Goal: Task Accomplishment & Management: Manage account settings

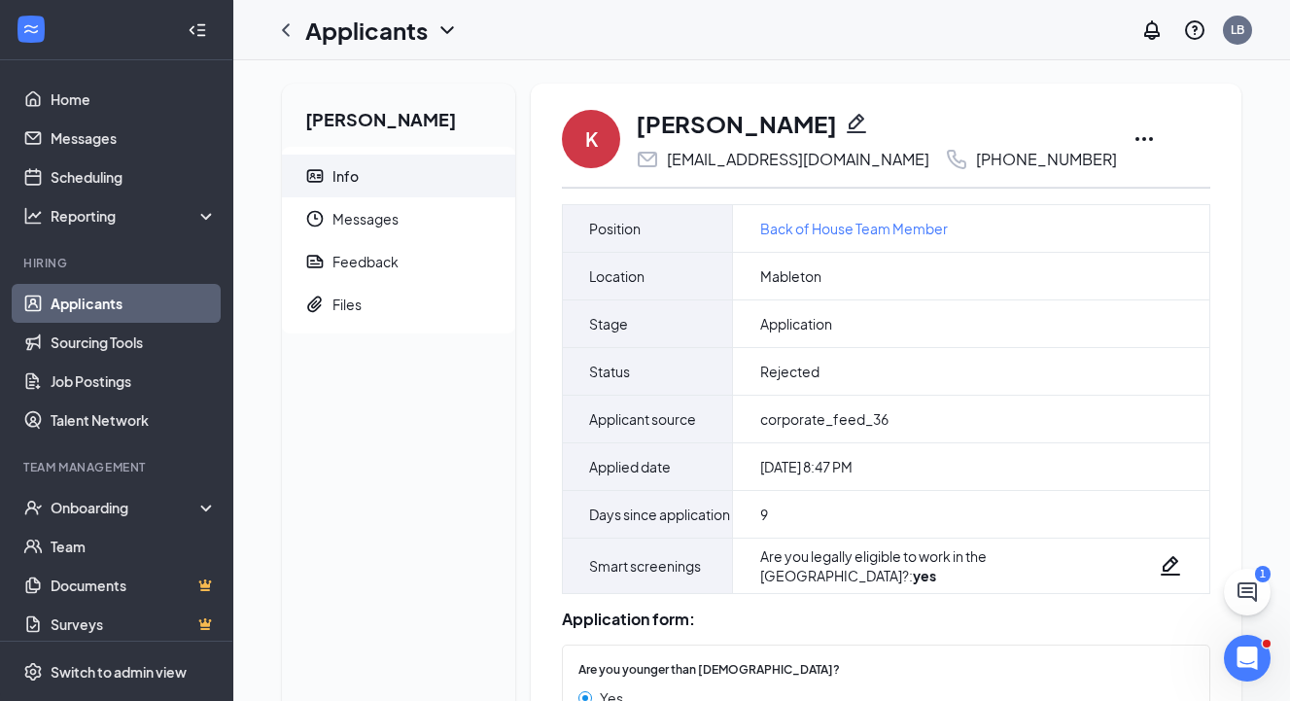
click at [119, 309] on link "Applicants" at bounding box center [134, 303] width 166 height 39
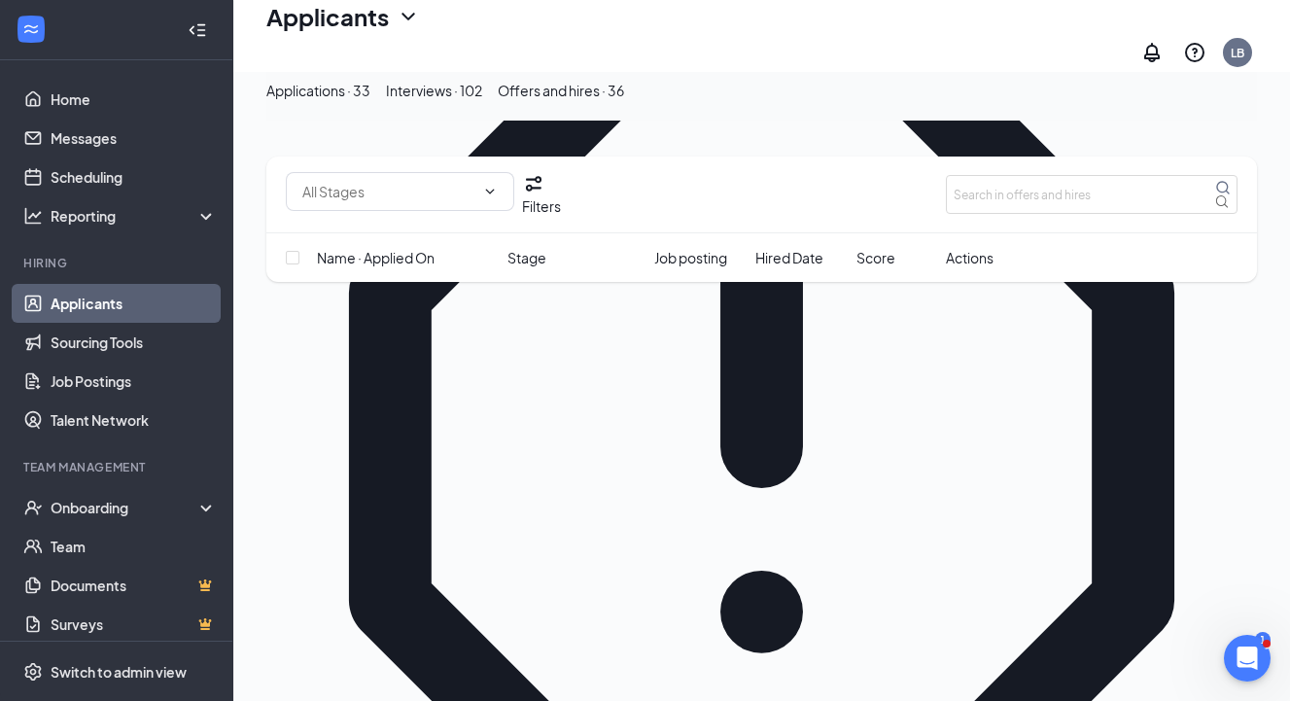
scroll to position [315, 0]
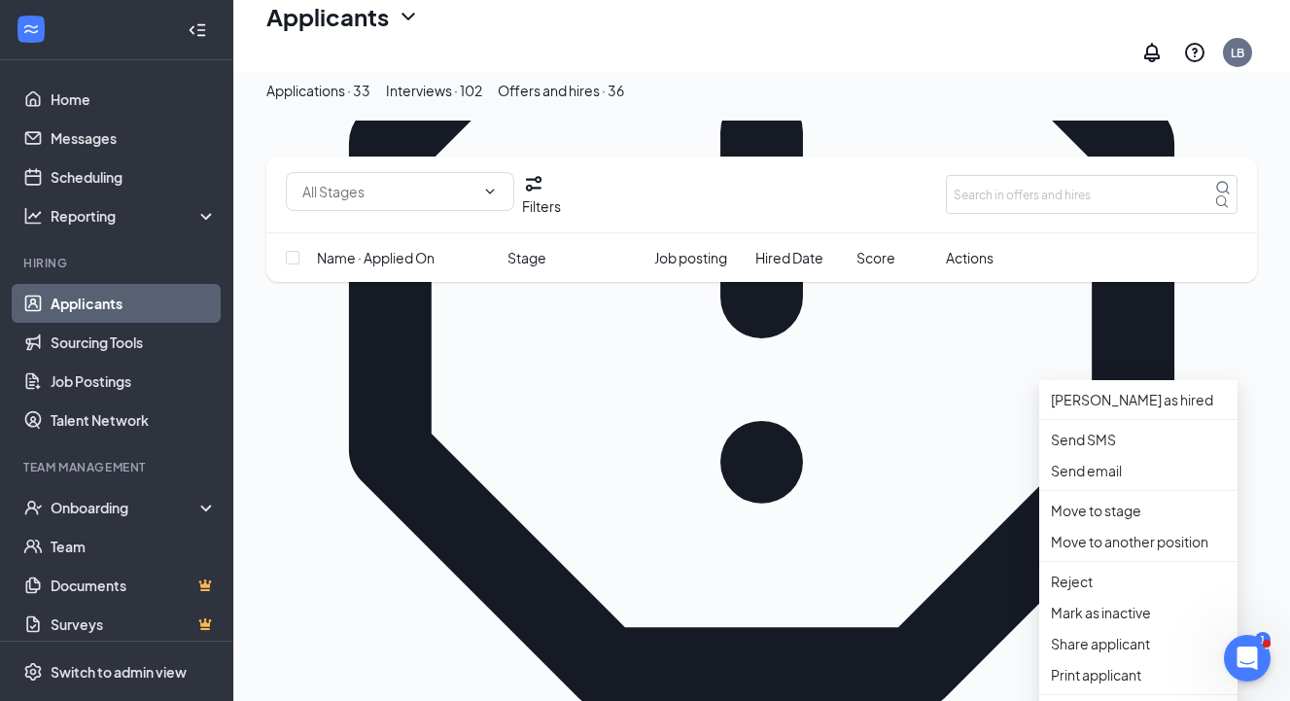
scroll to position [380, 0]
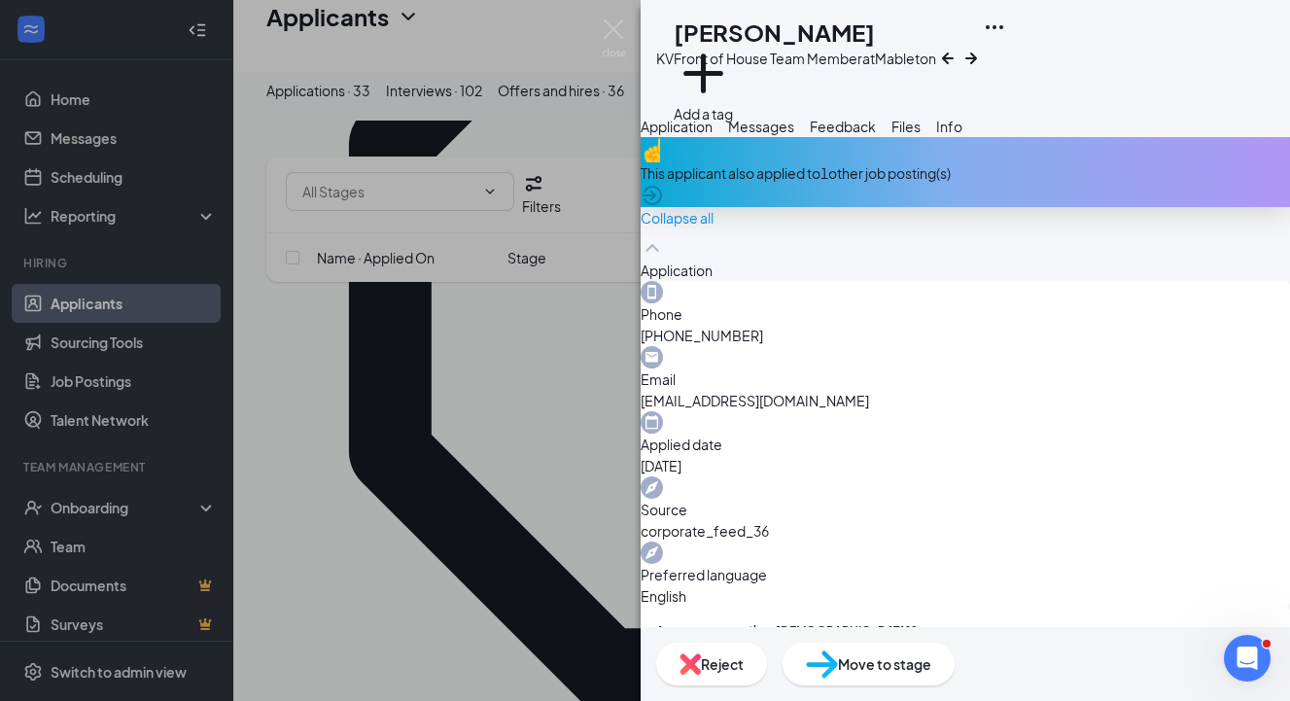
click at [1259, 207] on div "This applicant also applied to 1 other job posting(s)" at bounding box center [965, 172] width 649 height 70
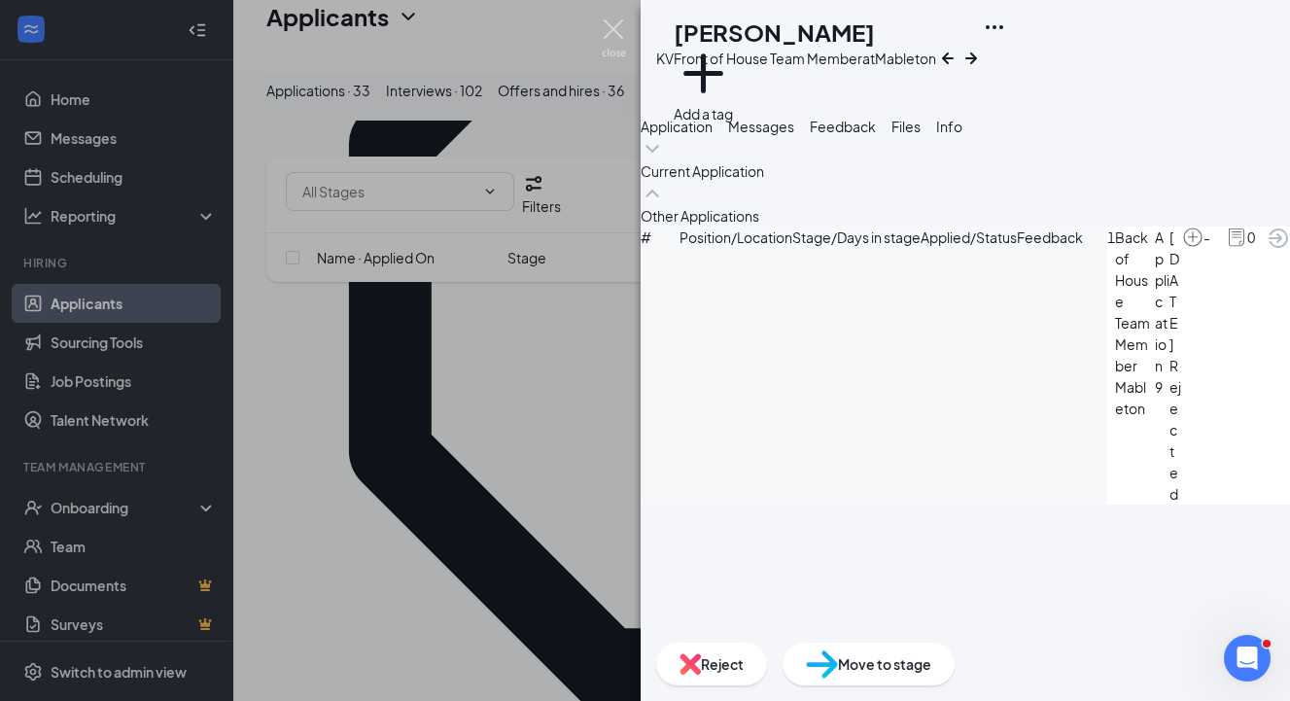
click at [612, 34] on img at bounding box center [614, 38] width 24 height 38
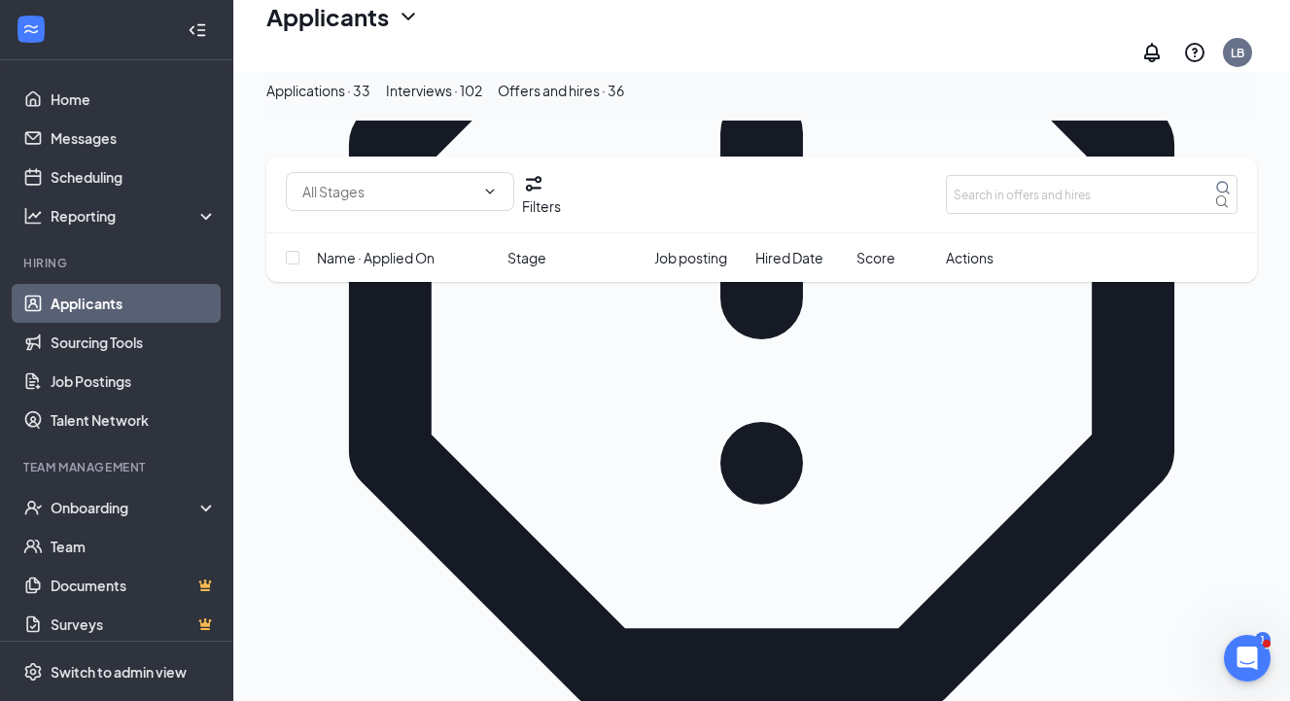
click at [482, 101] on button "Interviews · 102" at bounding box center [434, 90] width 96 height 21
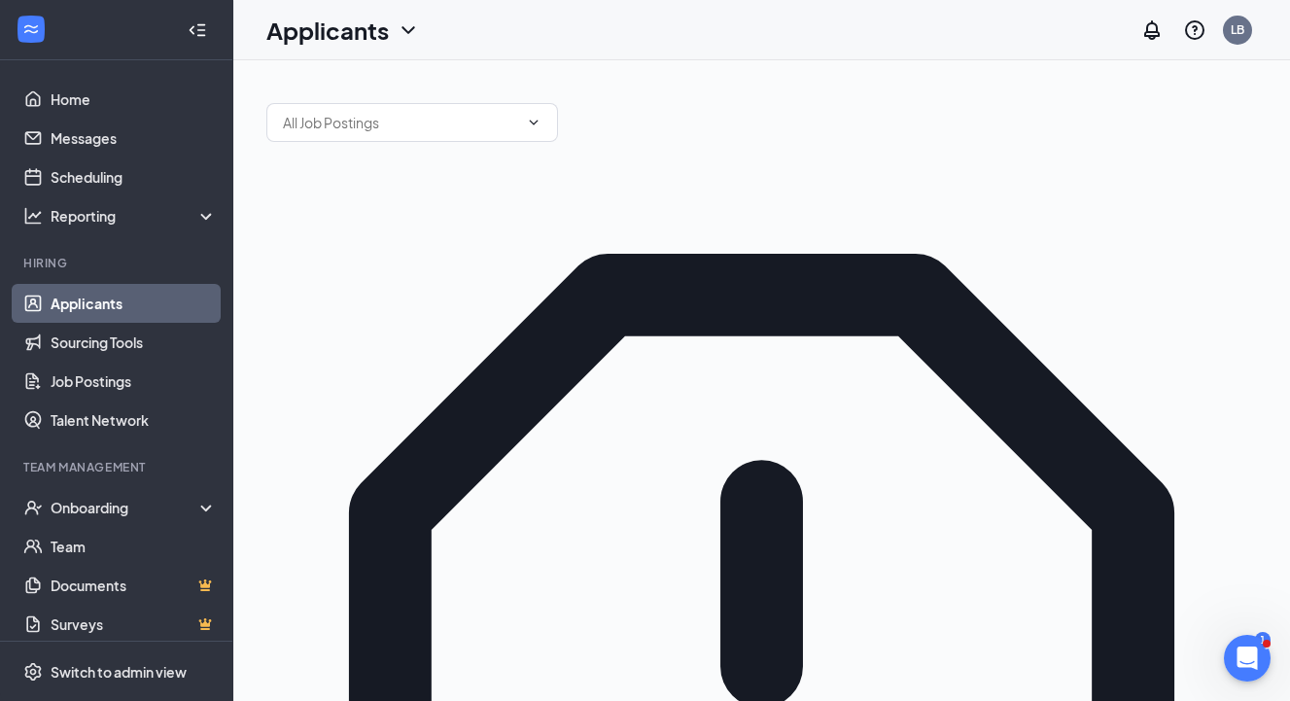
type input "[PERSON_NAME]"
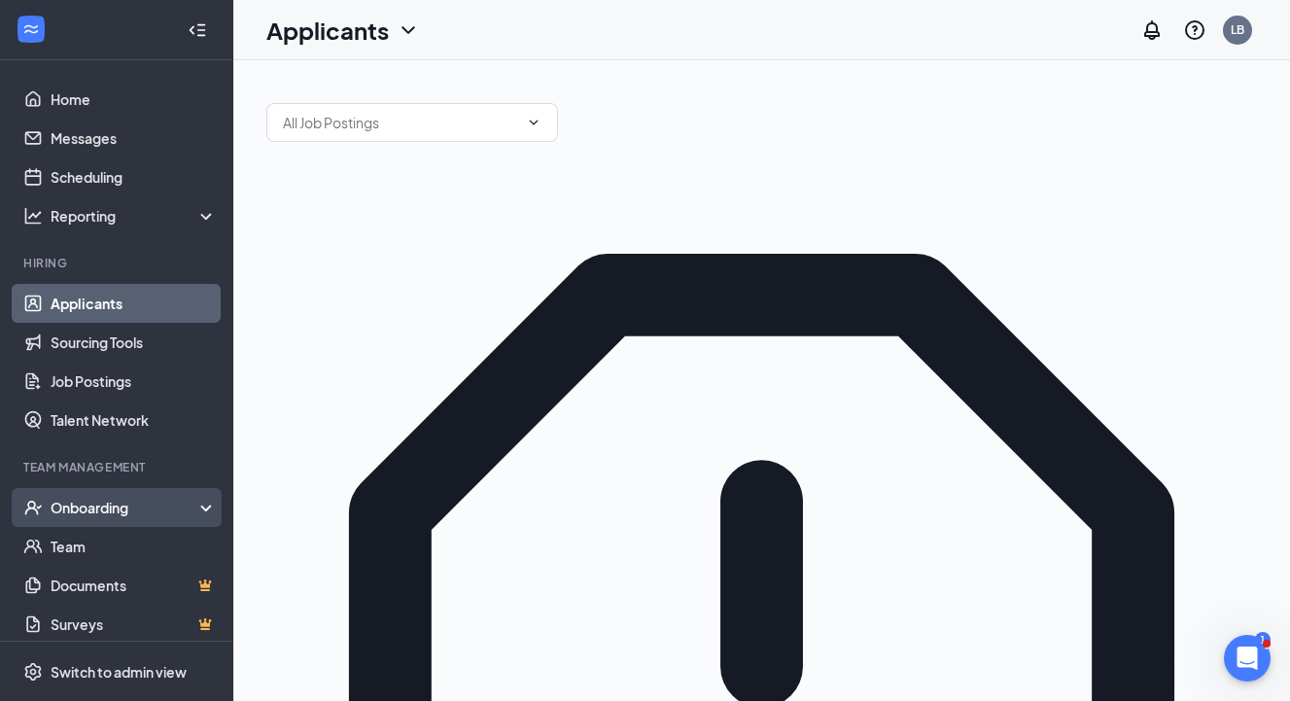
click at [102, 505] on div "Onboarding" at bounding box center [126, 507] width 150 height 19
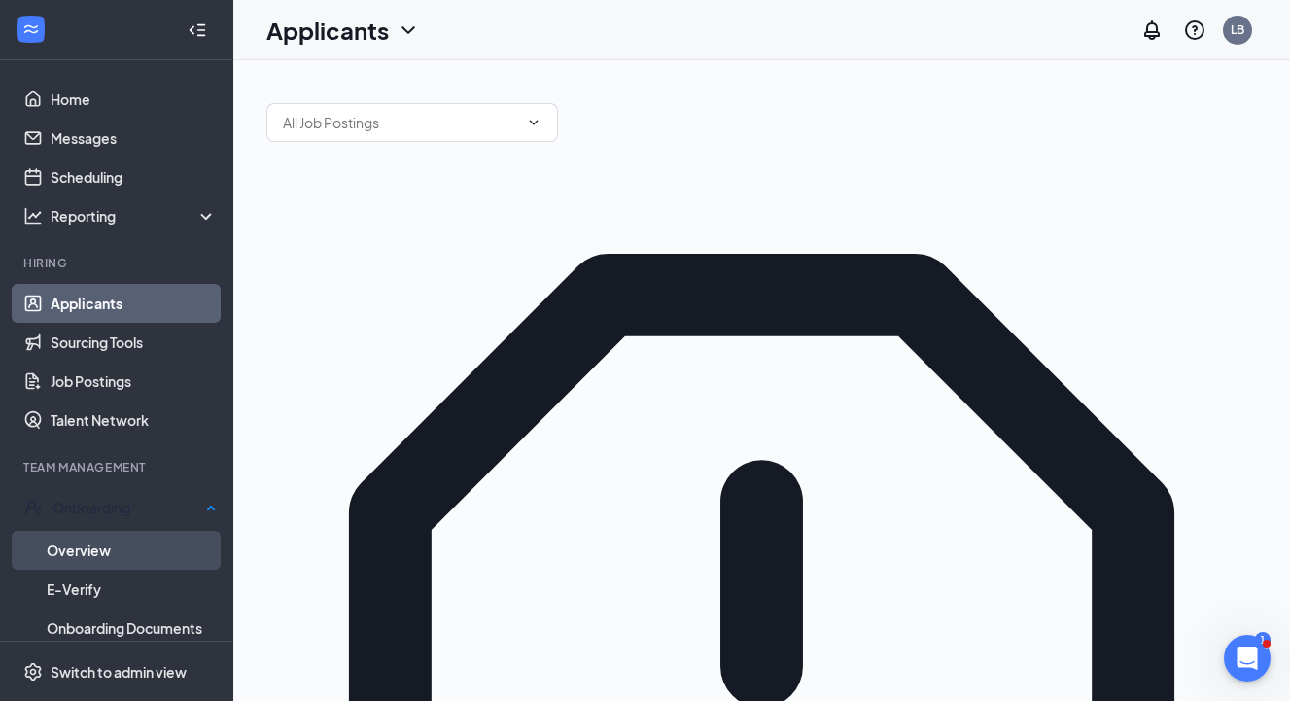
click at [101, 553] on link "Overview" at bounding box center [132, 550] width 170 height 39
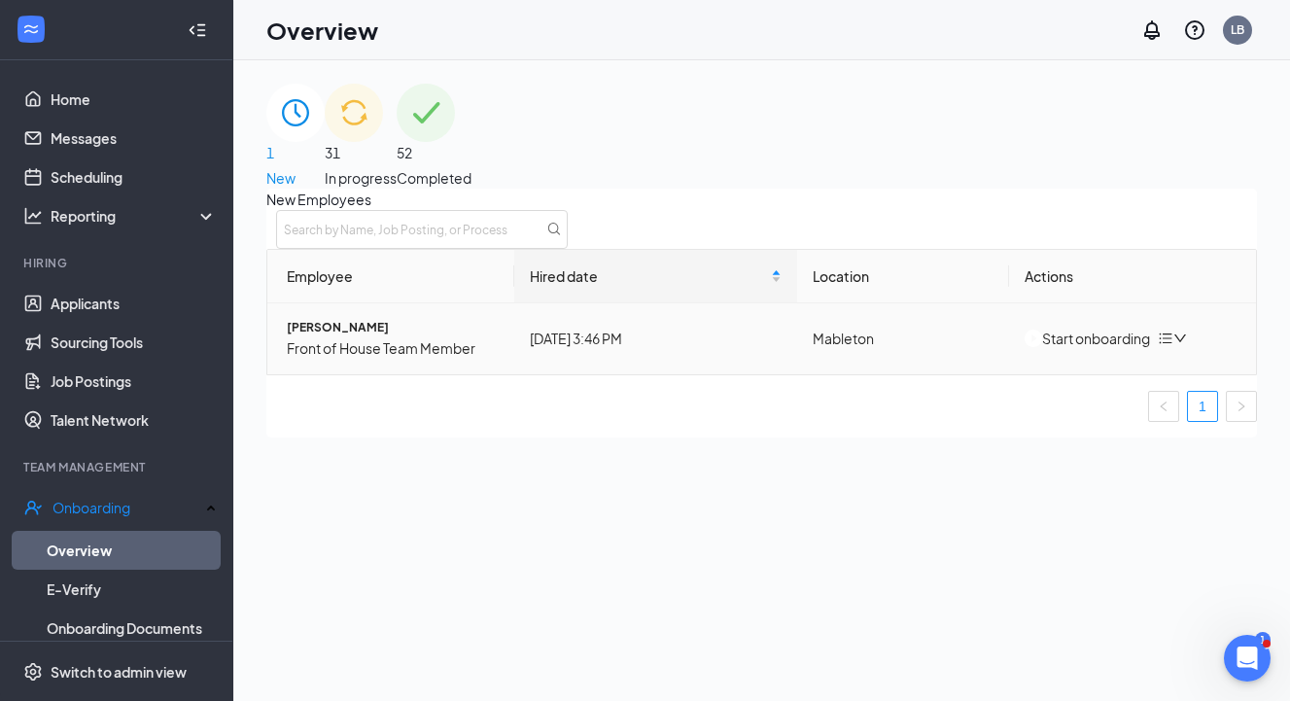
click at [1077, 349] on div "Start onboarding" at bounding box center [1087, 338] width 125 height 21
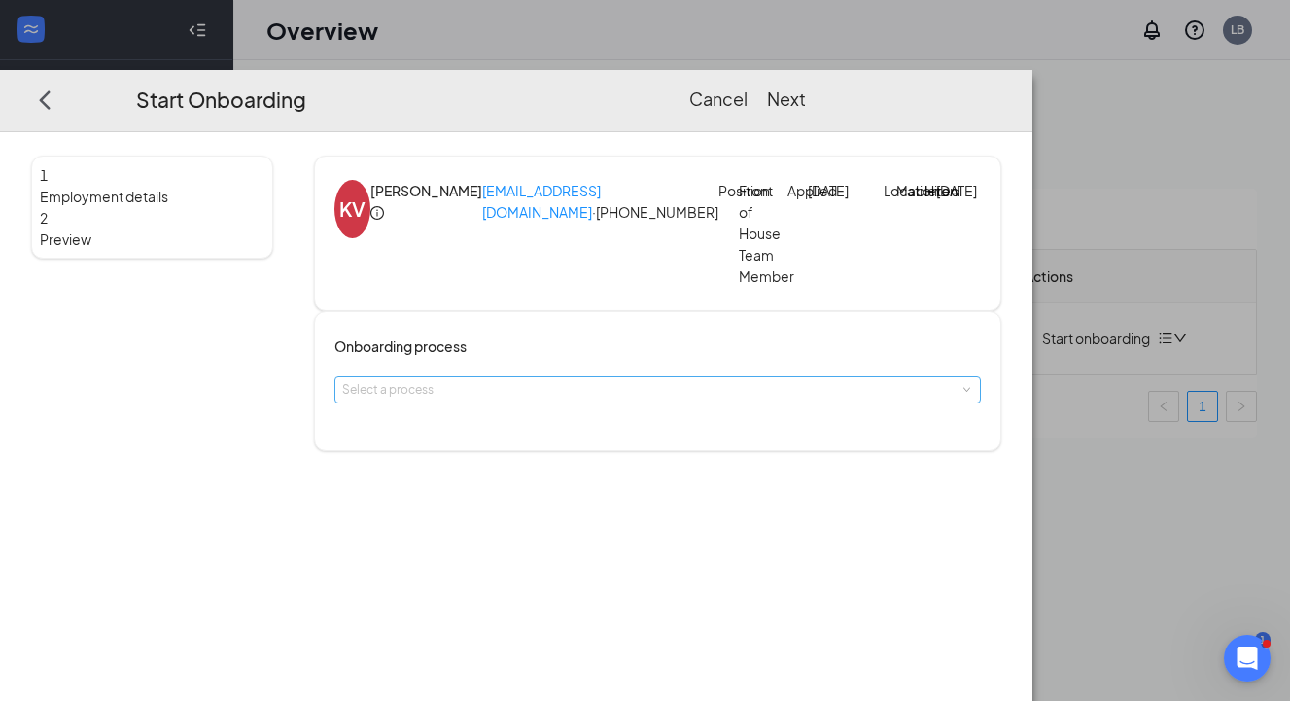
click at [561, 400] on div "Select a process" at bounding box center [653, 389] width 622 height 19
click at [546, 452] on span "Front/Back of House onboarding" at bounding box center [522, 452] width 184 height 15
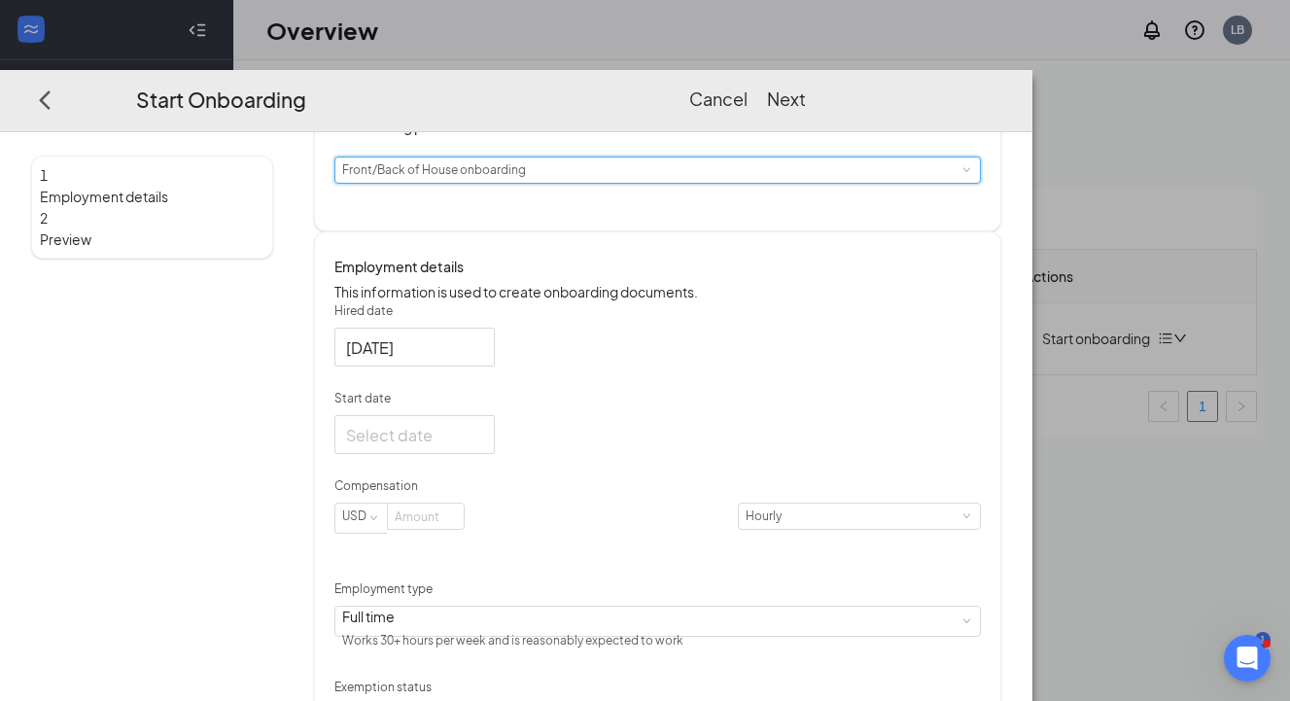
scroll to position [290, 0]
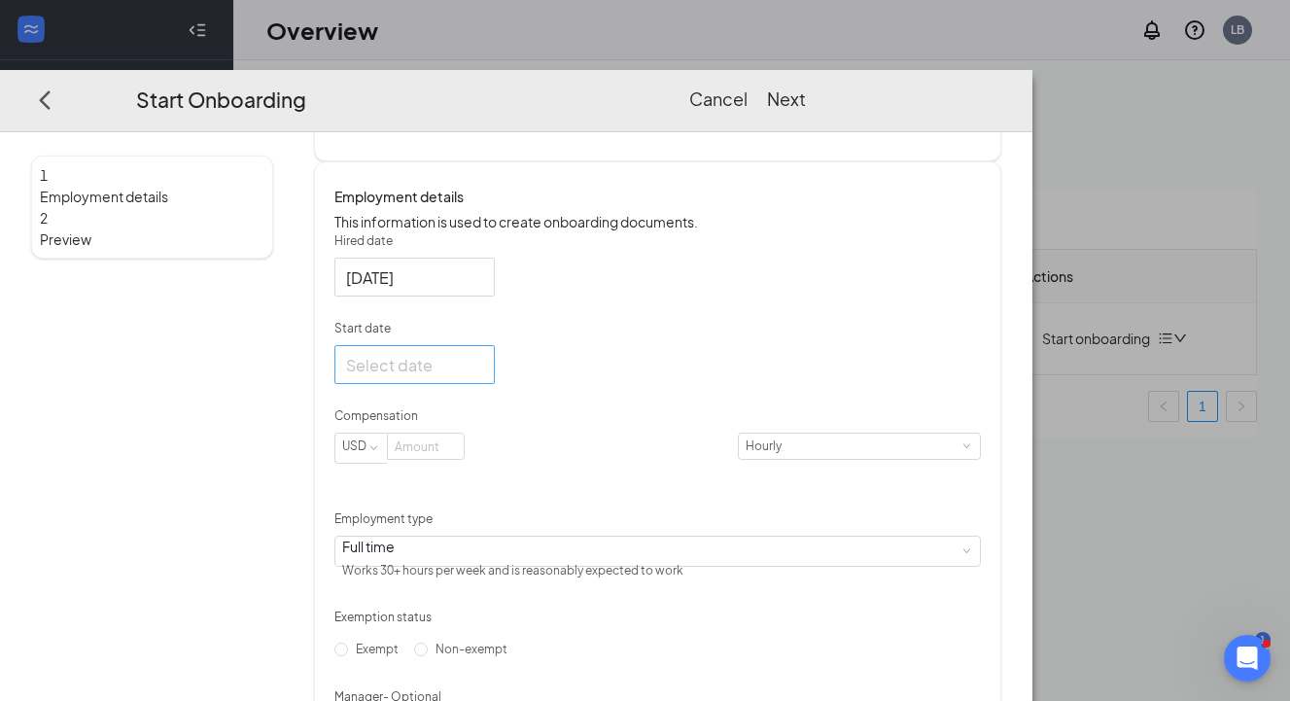
click at [483, 377] on div at bounding box center [414, 365] width 137 height 24
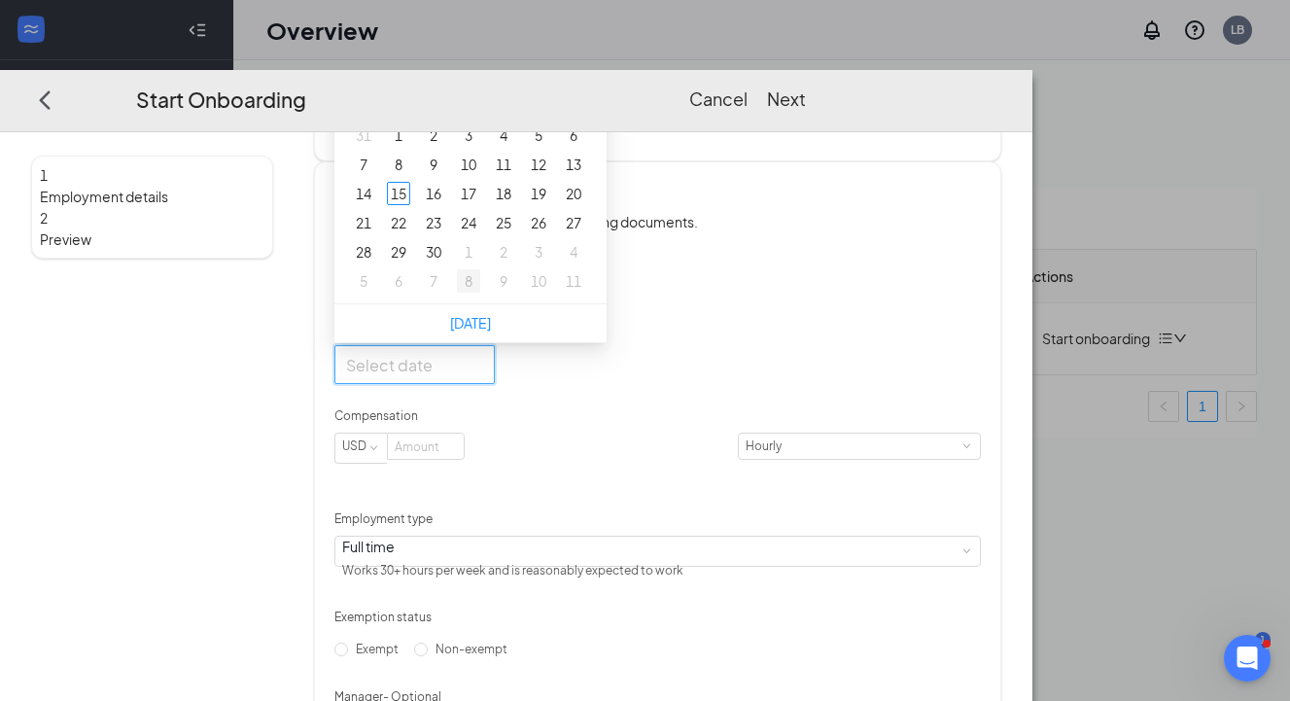
type input "[DATE]"
click at [480, 234] on div "24" at bounding box center [468, 222] width 23 height 23
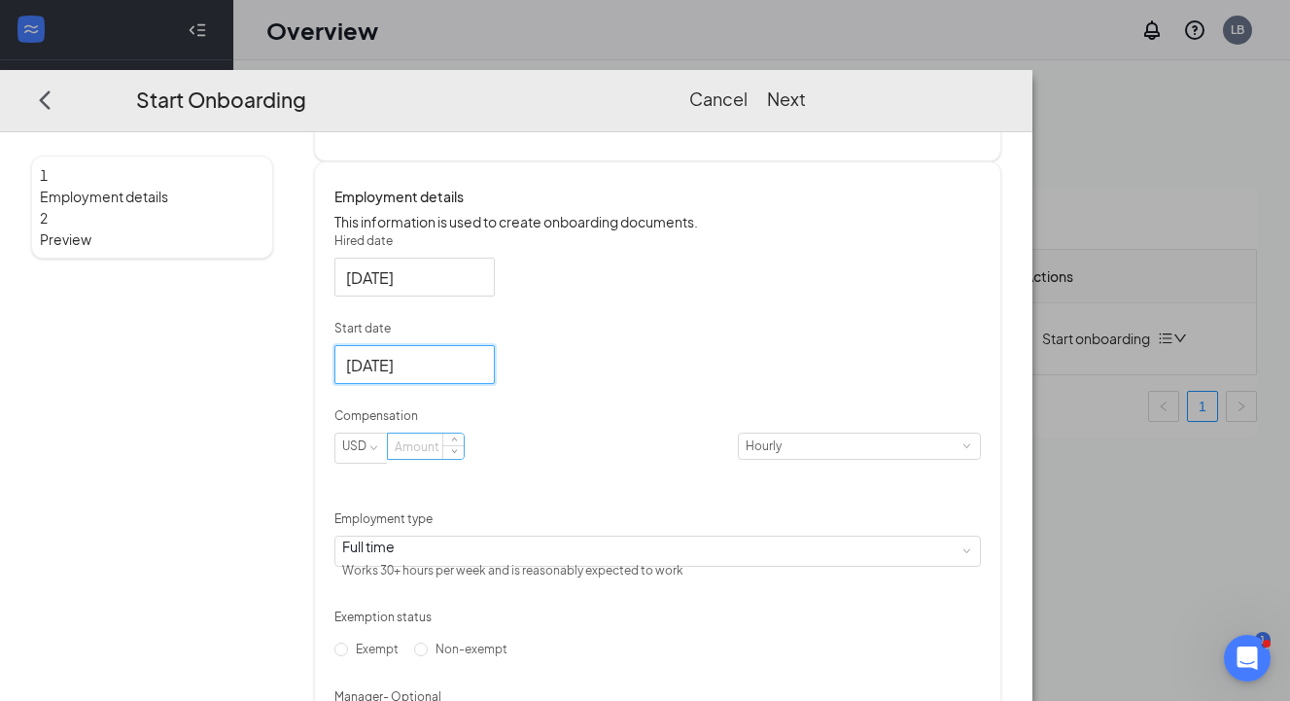
click at [464, 459] on input at bounding box center [426, 446] width 76 height 25
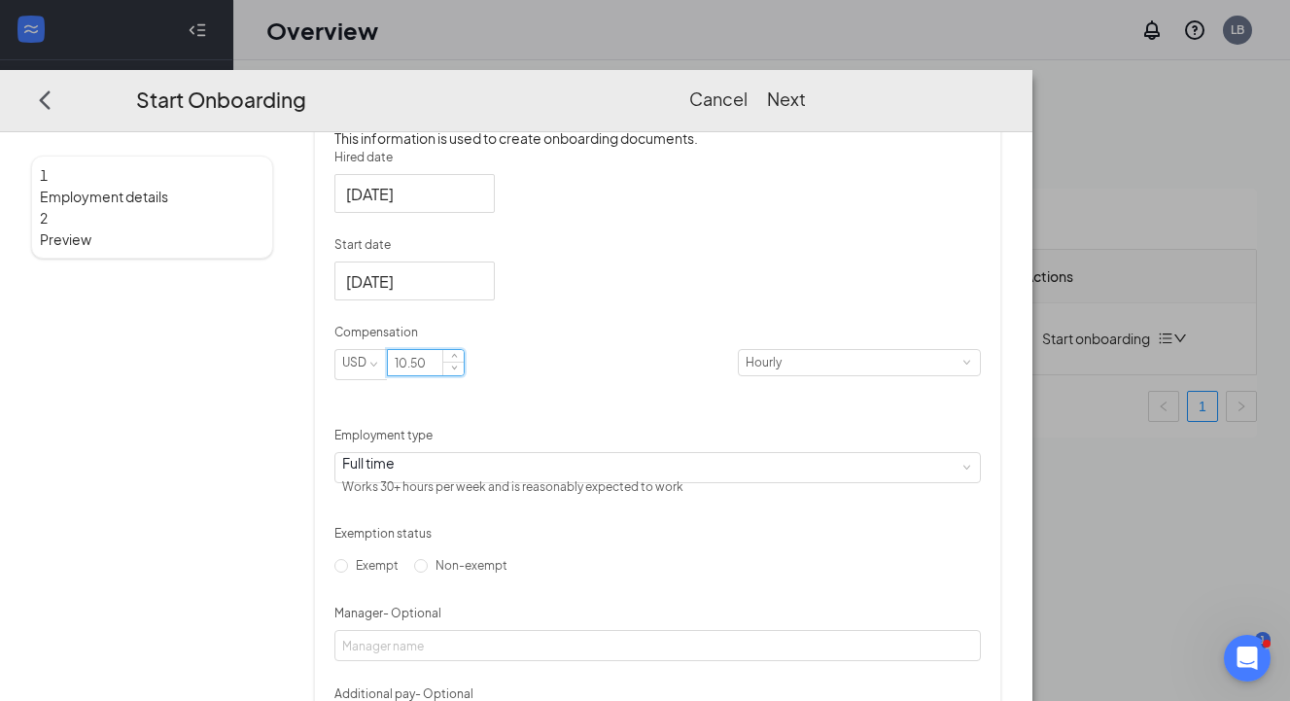
scroll to position [414, 0]
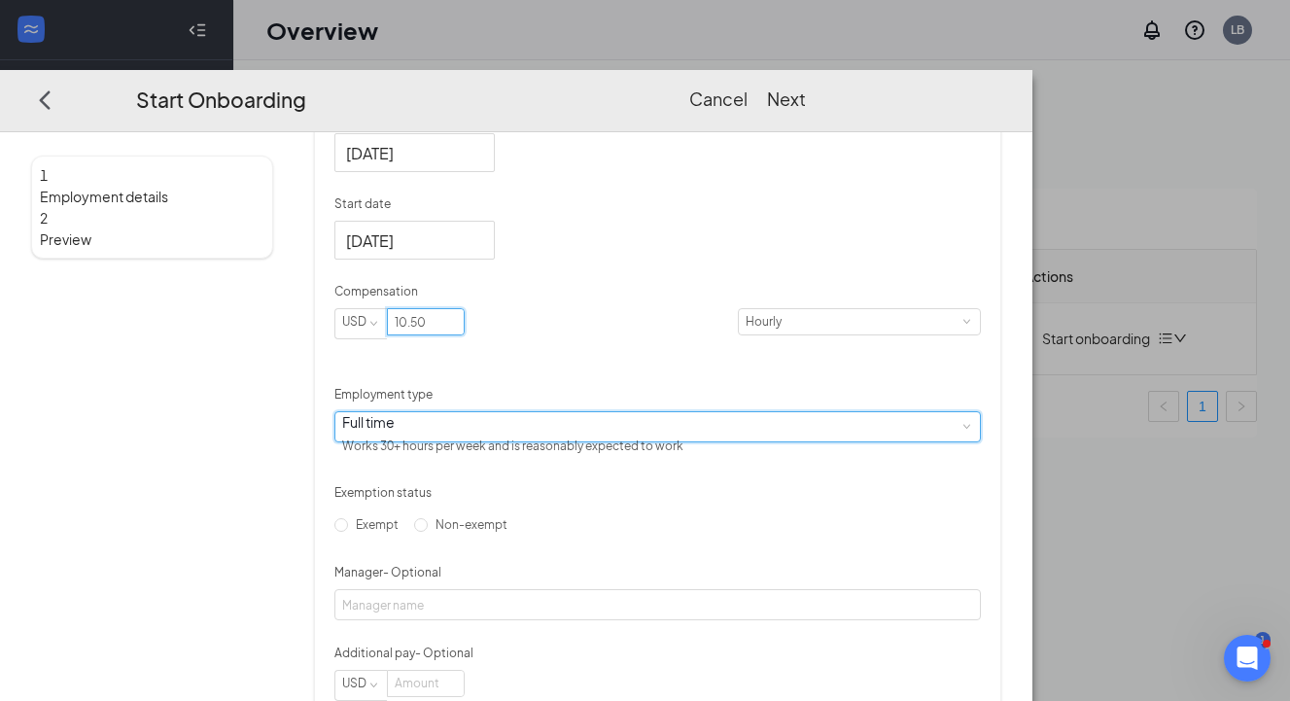
type input "10.5"
click at [572, 441] on div "Full time Works 30+ hours per week and is reasonably expected to work" at bounding box center [657, 426] width 631 height 29
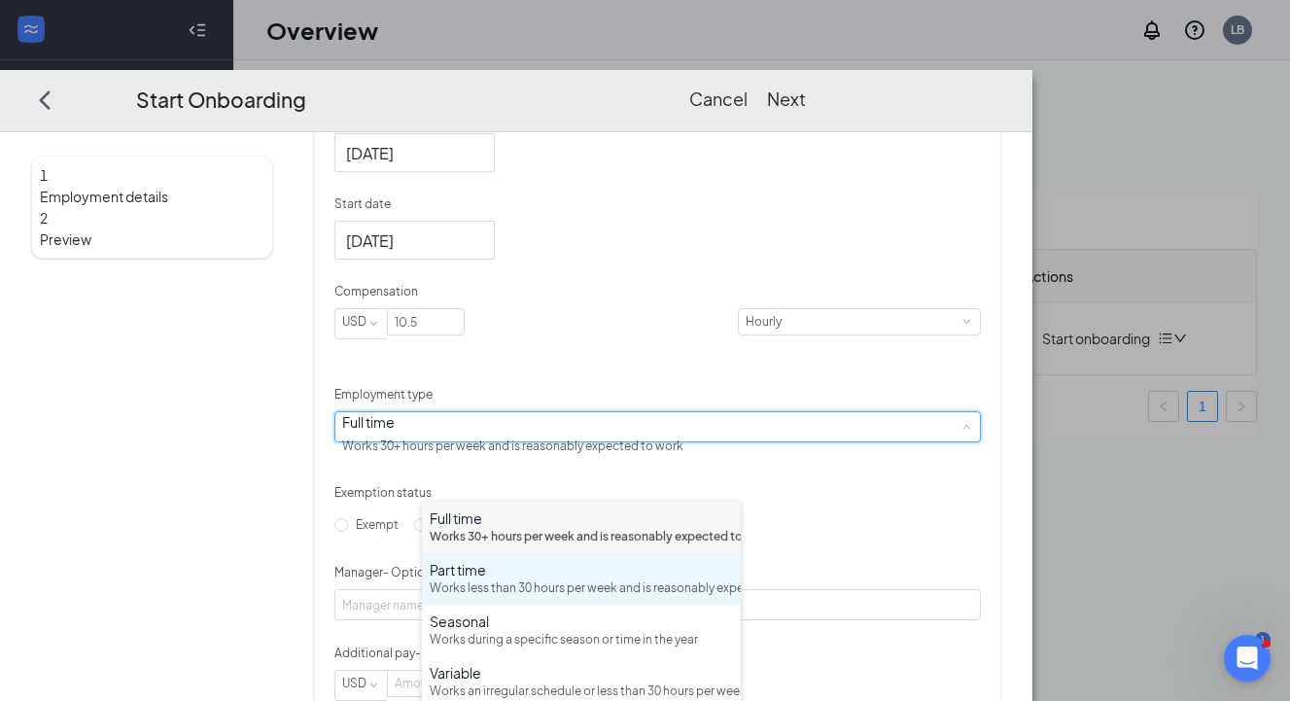
click at [507, 579] on div "Part time" at bounding box center [581, 569] width 303 height 19
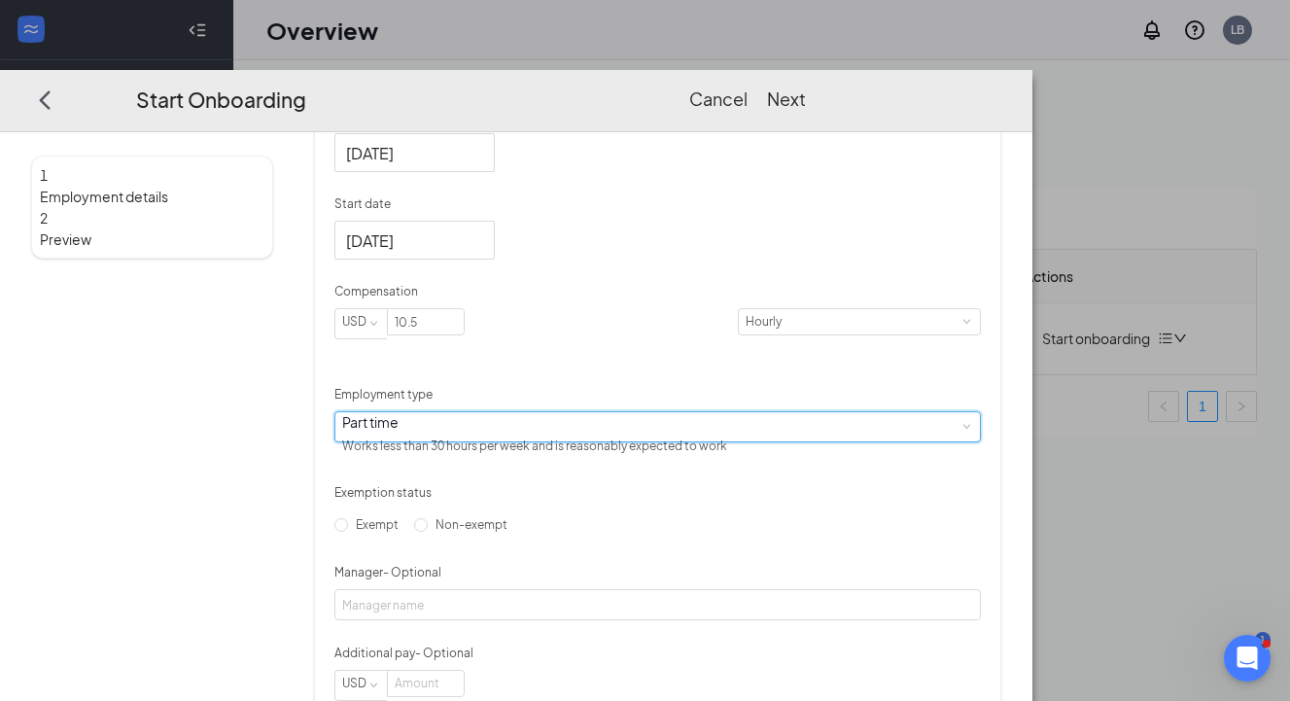
scroll to position [451, 0]
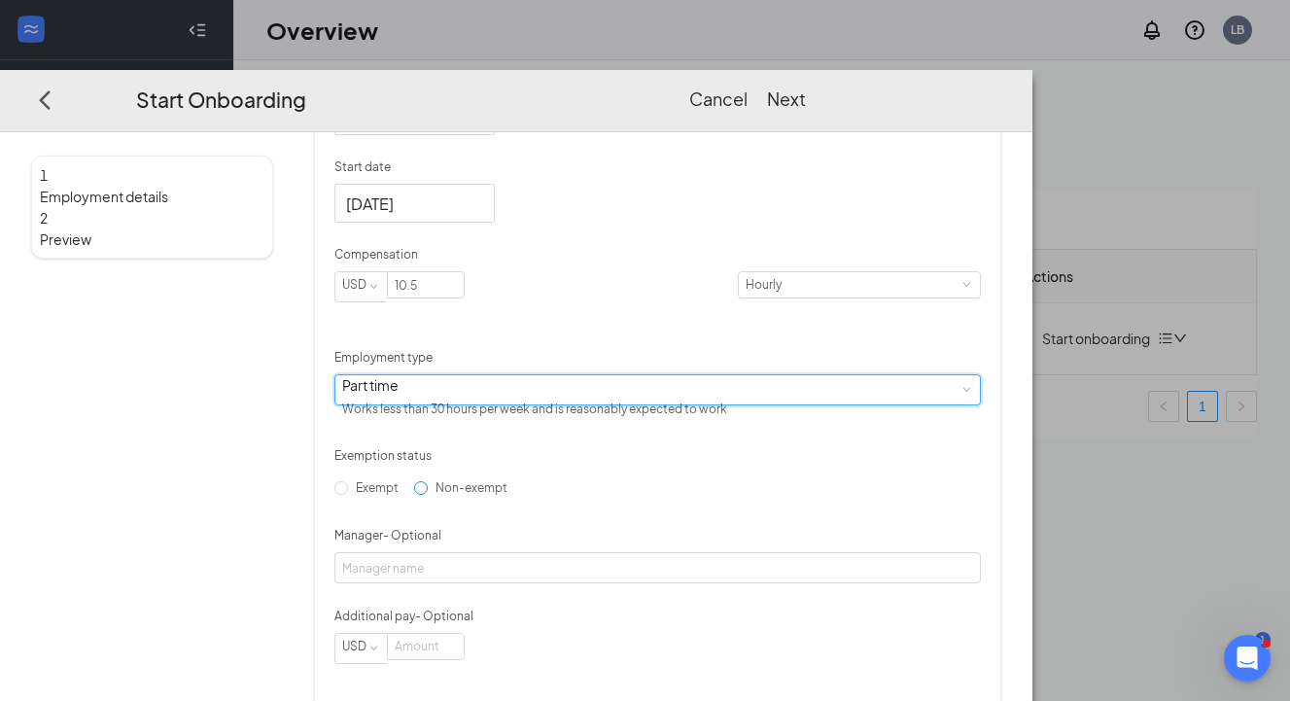
click at [442, 495] on span "Non-exempt" at bounding box center [471, 487] width 87 height 15
click at [428, 495] on input "Non-exempt" at bounding box center [421, 488] width 14 height 14
radio input "true"
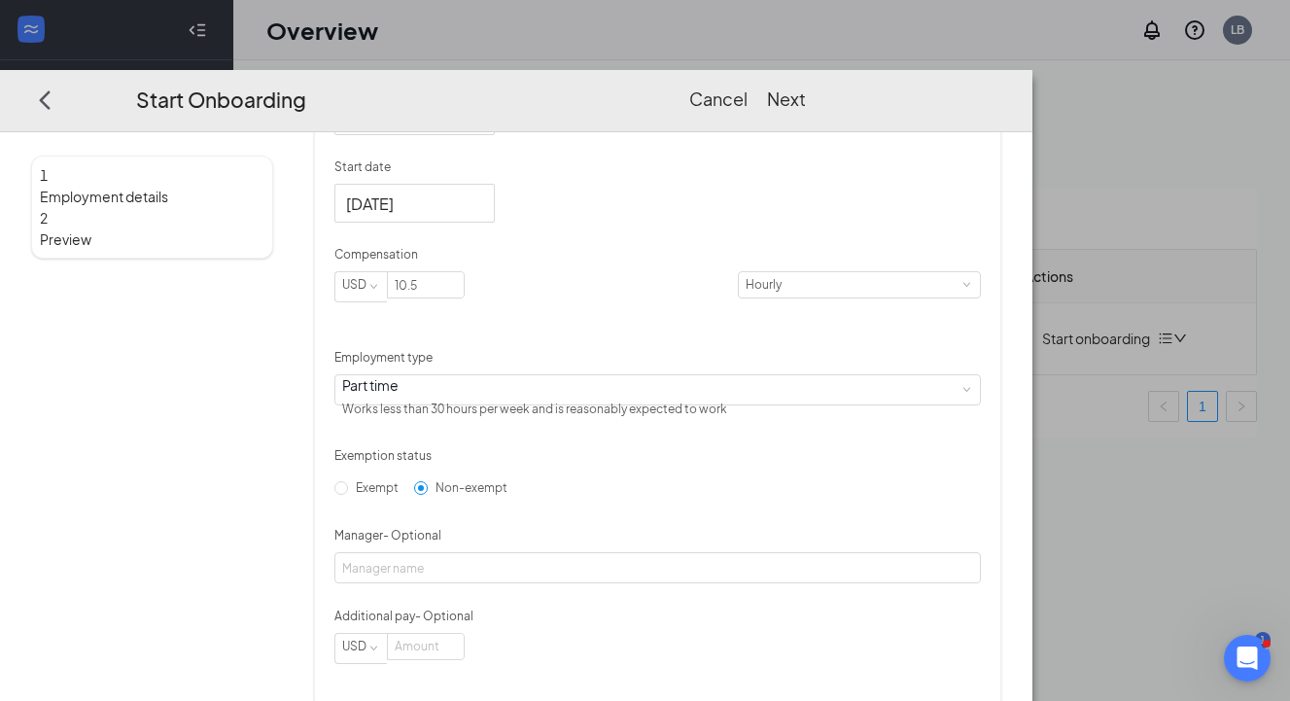
click at [806, 86] on button "Next" at bounding box center [786, 99] width 39 height 27
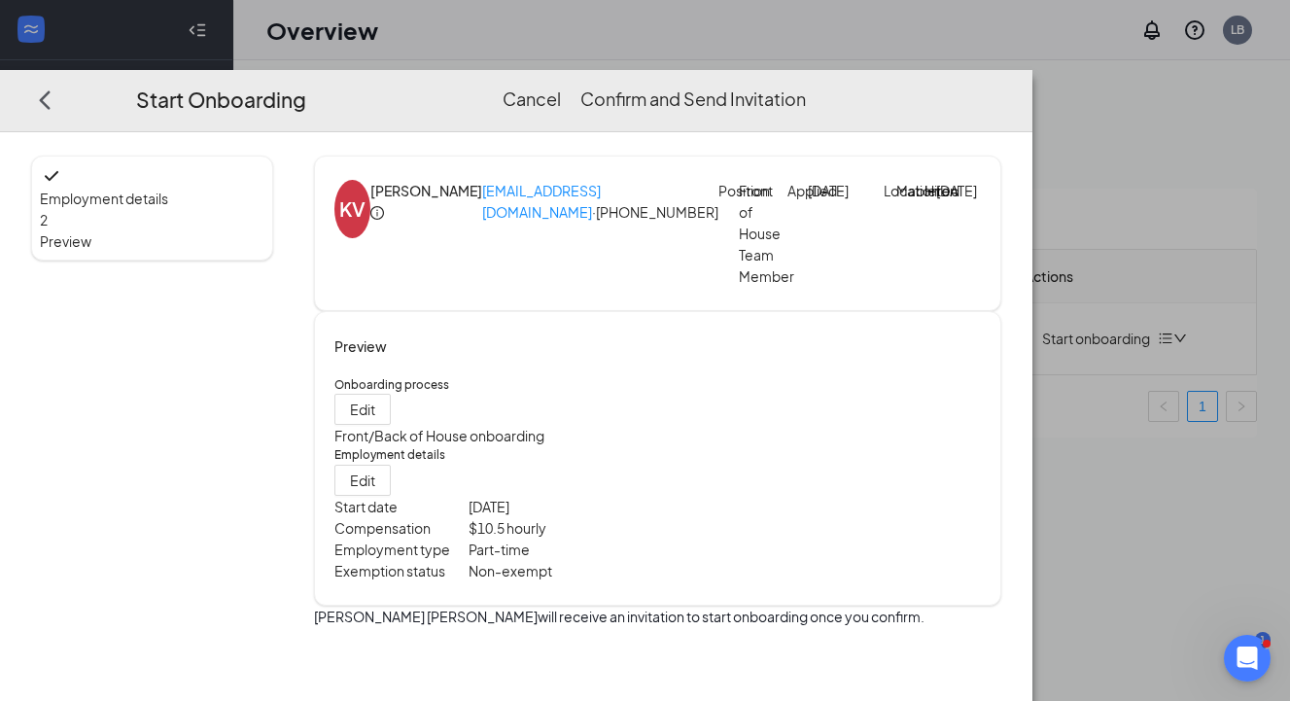
scroll to position [4, 0]
click at [806, 86] on button "Confirm and Send Invitation" at bounding box center [693, 99] width 226 height 27
